Goal: Task Accomplishment & Management: Manage account settings

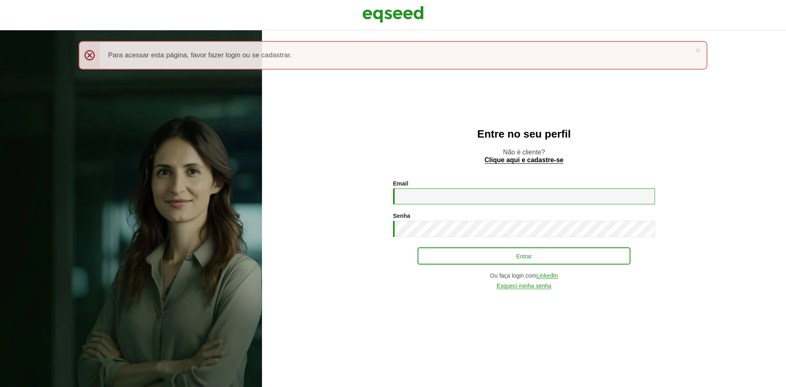
type input "**********"
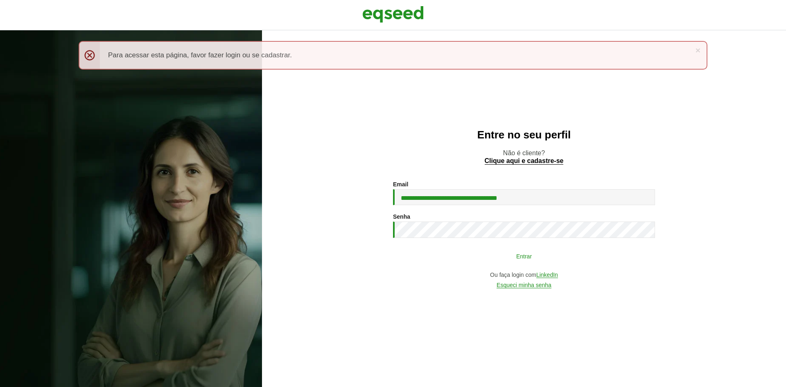
click at [468, 254] on button "Entrar" at bounding box center [524, 256] width 213 height 16
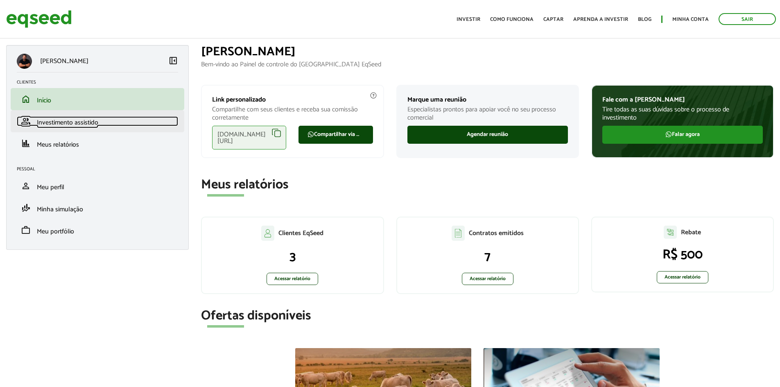
click at [98, 128] on span "Investimento assistido" at bounding box center [67, 122] width 61 height 11
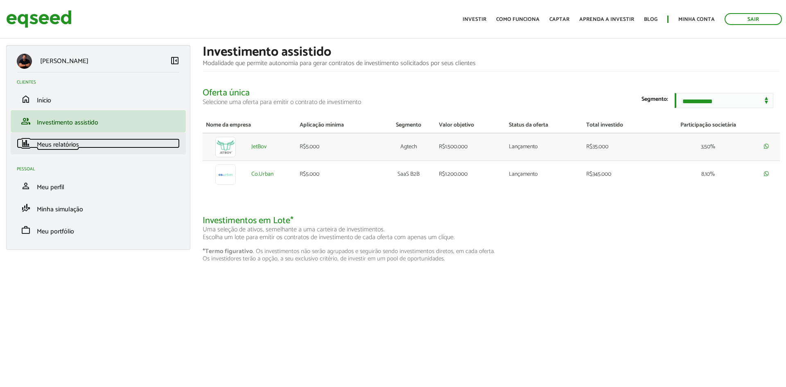
click at [81, 144] on link "finance Meus relatórios" at bounding box center [98, 143] width 163 height 10
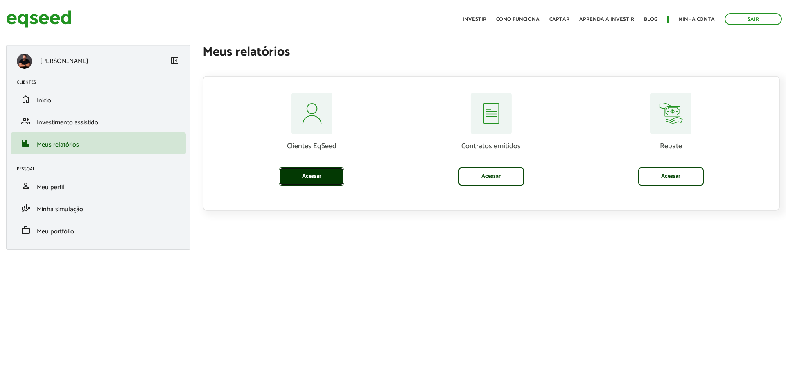
click at [332, 182] on link "Acessar" at bounding box center [312, 176] width 66 height 18
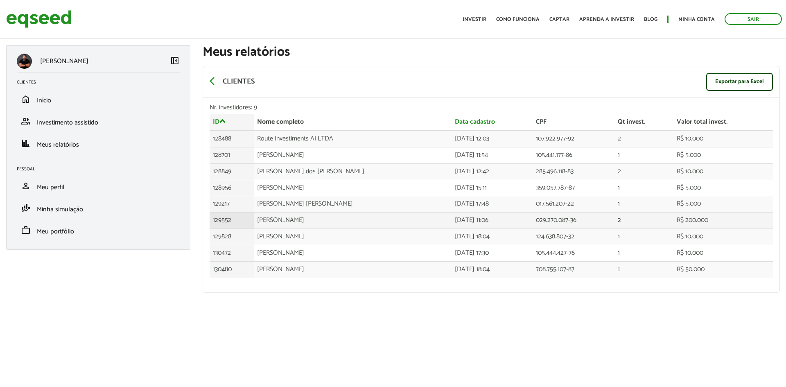
click at [366, 222] on td "[PERSON_NAME]" at bounding box center [353, 221] width 198 height 16
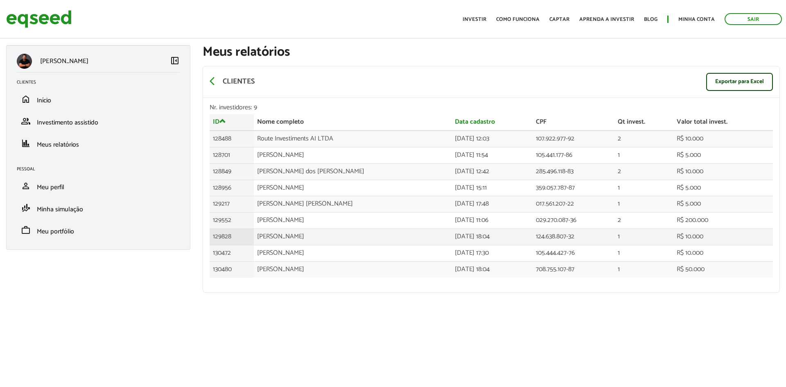
drag, startPoint x: 324, startPoint y: 236, endPoint x: 261, endPoint y: 241, distance: 62.8
click at [261, 241] on td "Thiago da Silva Costa" at bounding box center [353, 237] width 198 height 16
copy td "Thiago da Silva Costa"
